Goal: Task Accomplishment & Management: Manage account settings

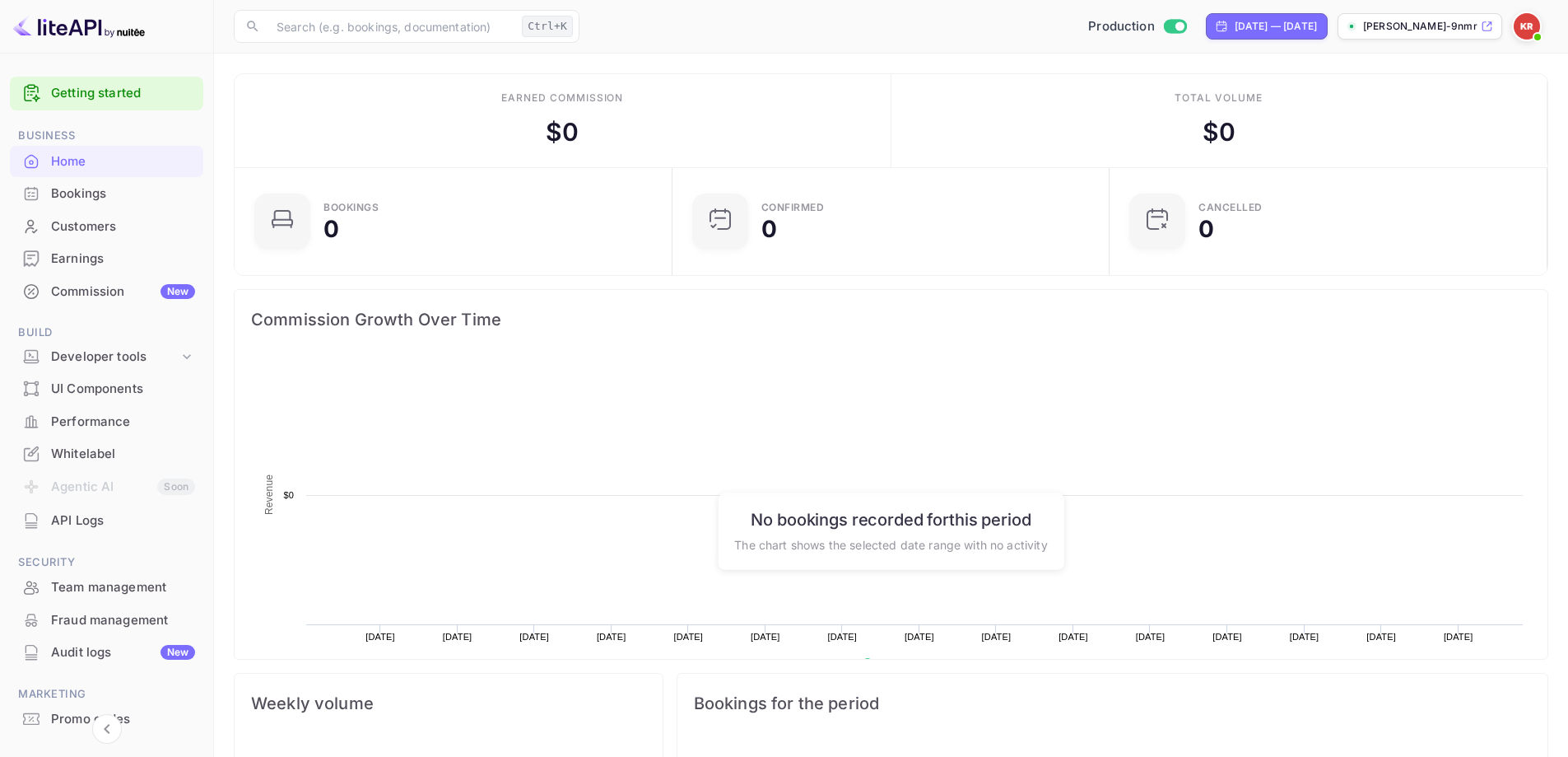
scroll to position [255, 415]
click at [55, 185] on div "Bookings" at bounding box center [123, 194] width 144 height 19
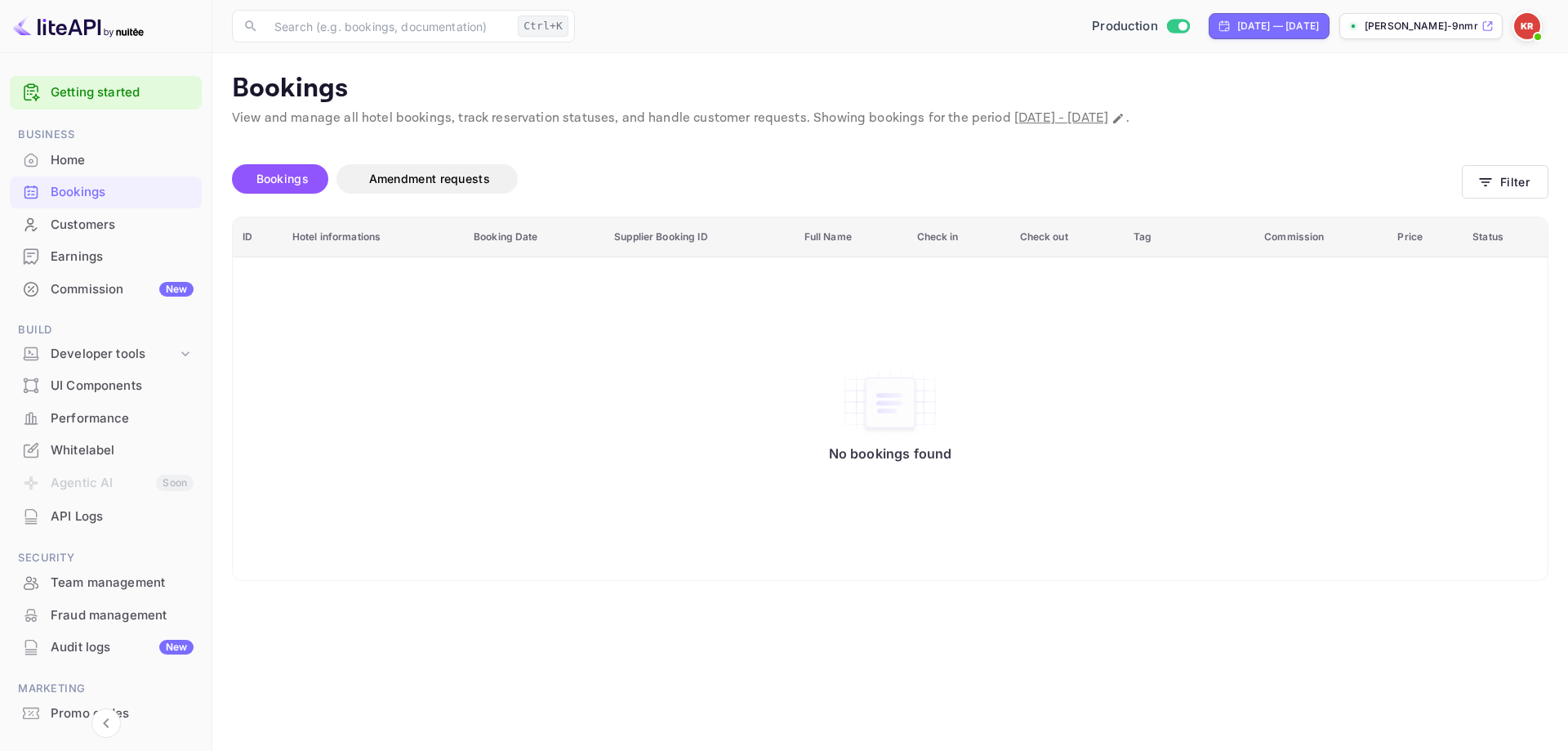
drag, startPoint x: 1513, startPoint y: 28, endPoint x: 1526, endPoint y: 24, distance: 13.6
click at [1526, 24] on div "Production [DATE] — [DATE] [PERSON_NAME]-9nmr2.[PERSON_NAME]..." at bounding box center [1065, 26] width 967 height 30
click at [1526, 24] on img at bounding box center [1527, 26] width 26 height 26
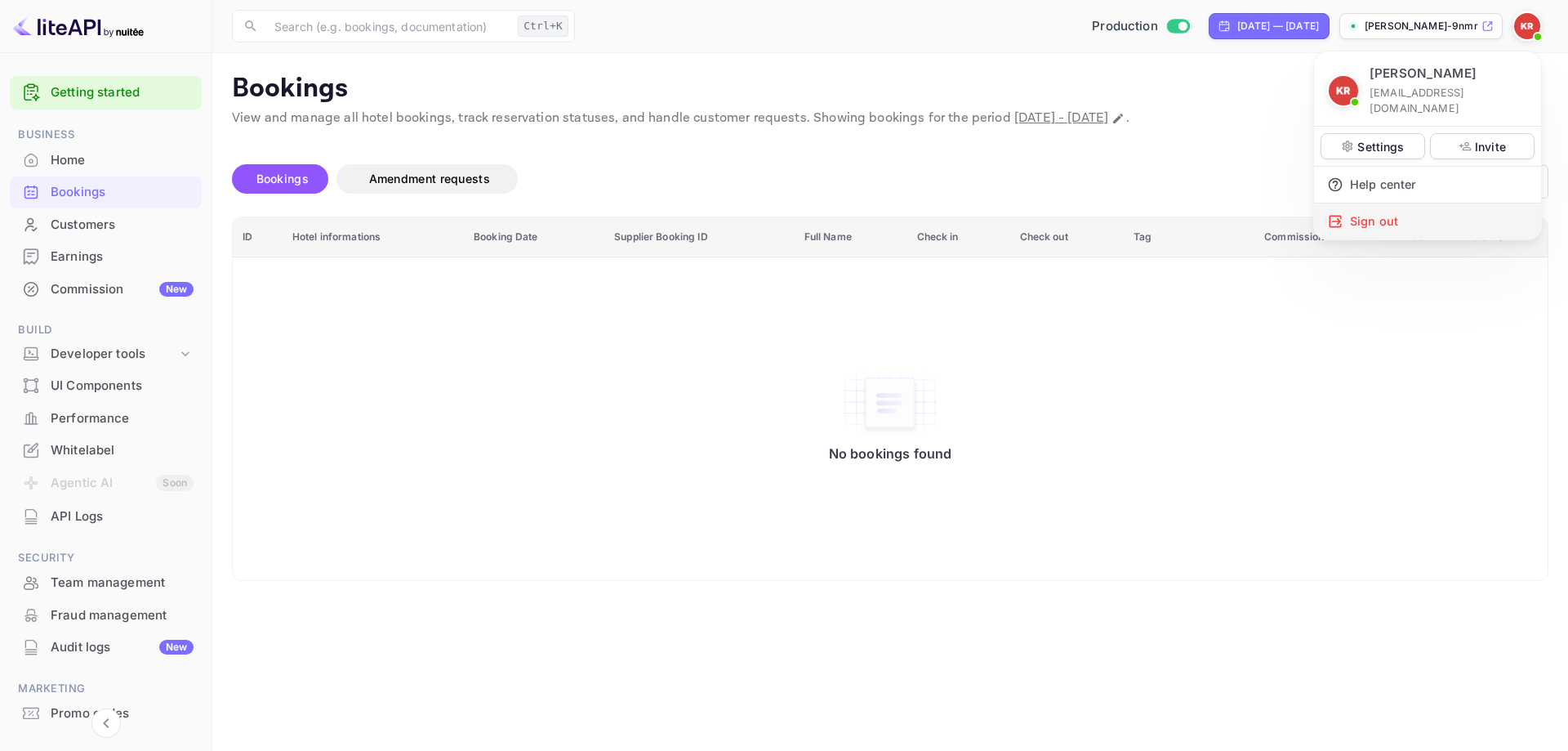
click at [1425, 203] on div "Sign out" at bounding box center [1427, 221] width 227 height 36
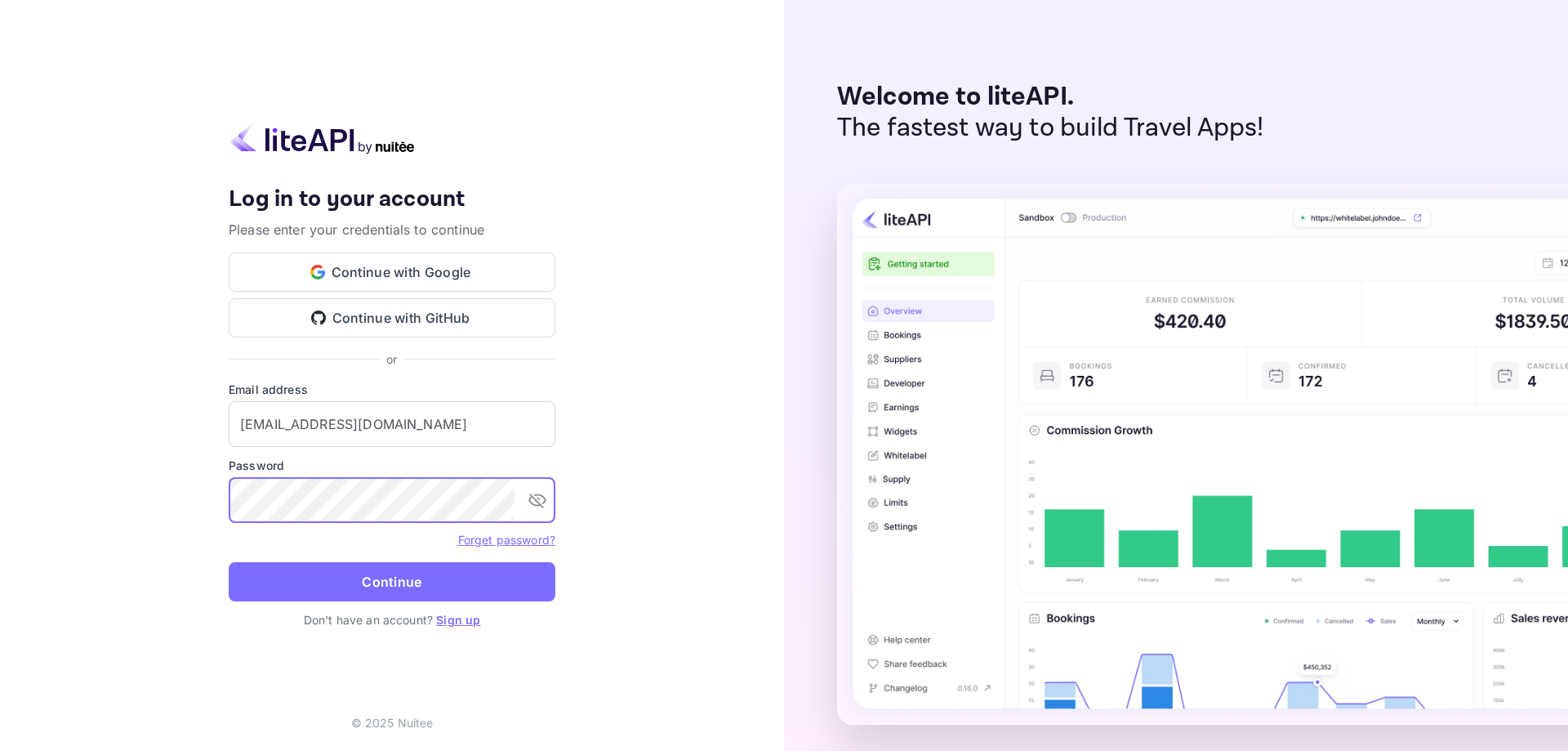
type input "[EMAIL_ADDRESS][DOMAIN_NAME]"
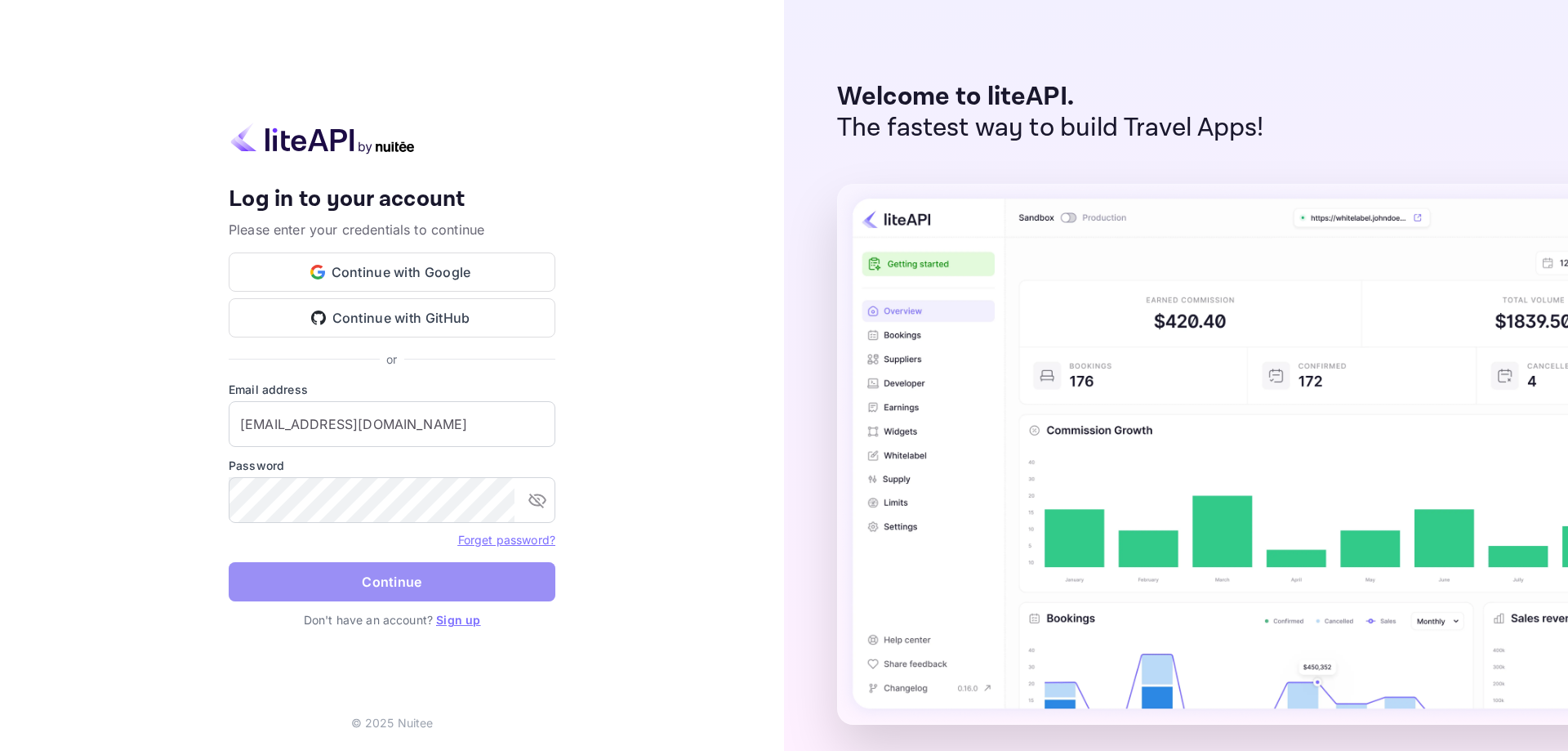
click at [399, 590] on button "Continue" at bounding box center [391, 582] width 326 height 39
